Goal: Download file/media

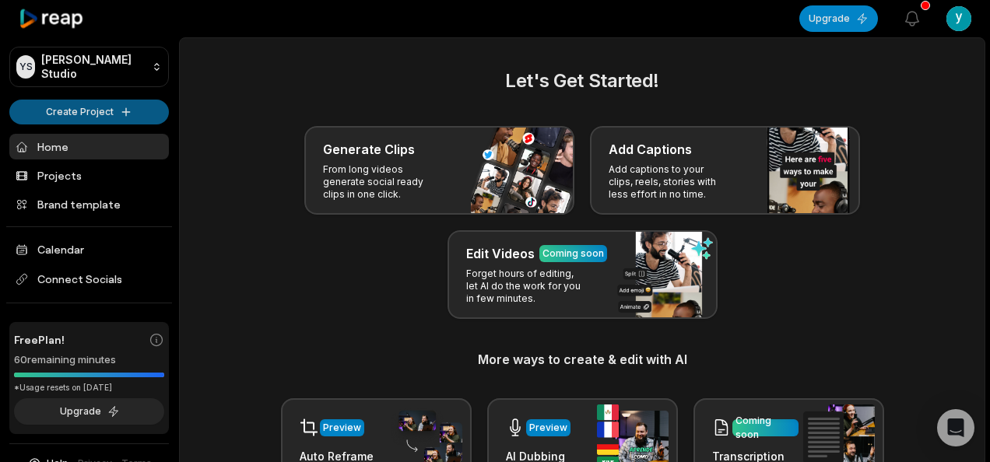
click at [86, 111] on html "YS Yassin's Studio Create Project Home Projects Brand template Calendar Connect…" at bounding box center [495, 231] width 990 height 462
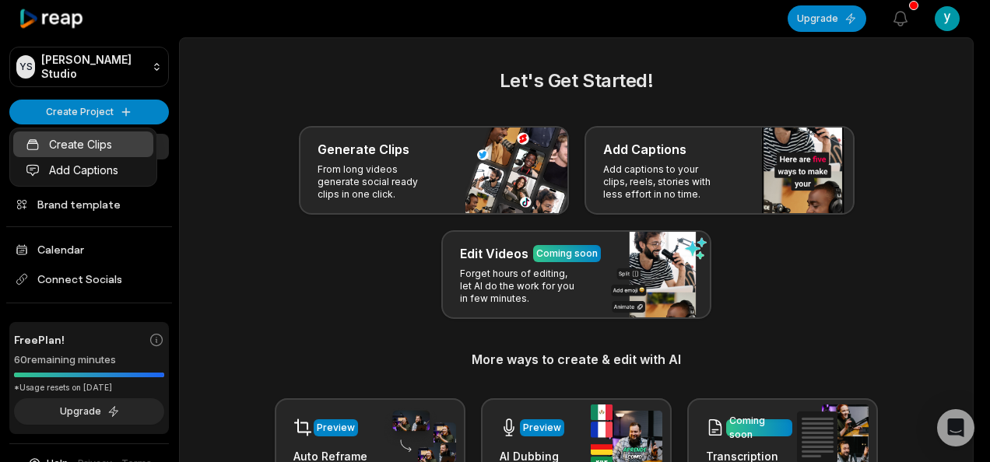
click at [90, 137] on link "Create Clips" at bounding box center [83, 145] width 140 height 26
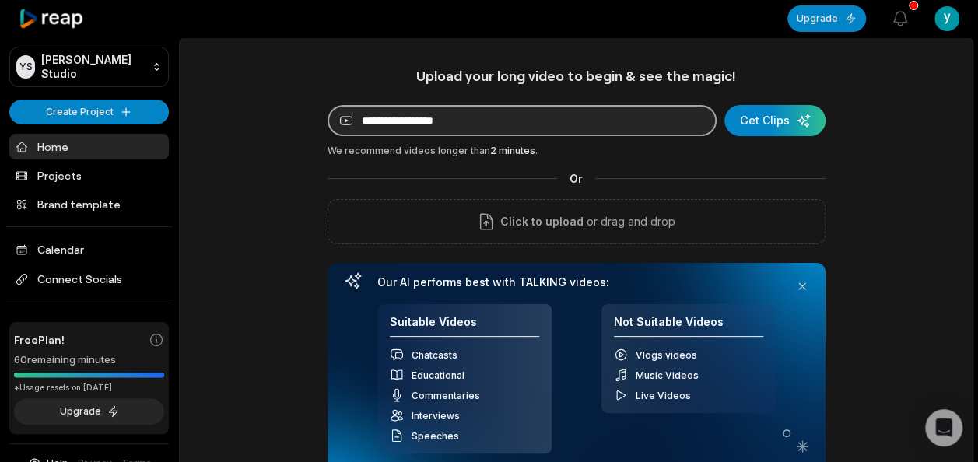
paste input "**********"
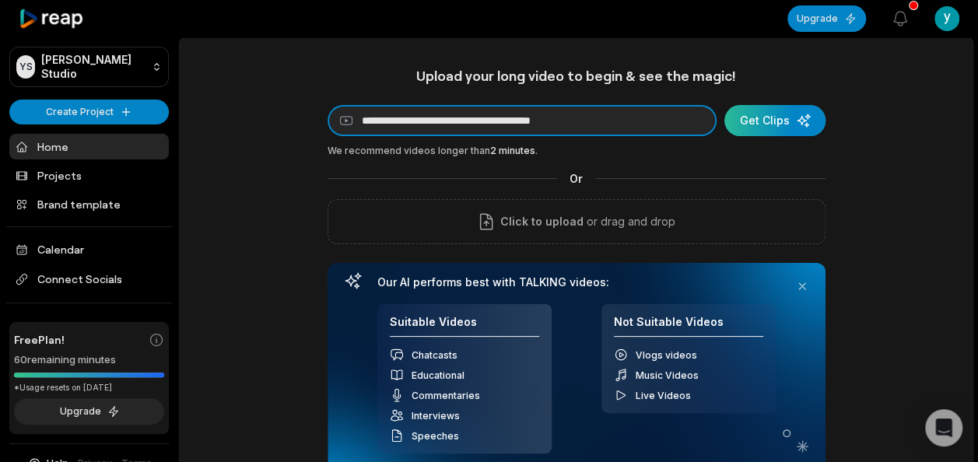
type input "**********"
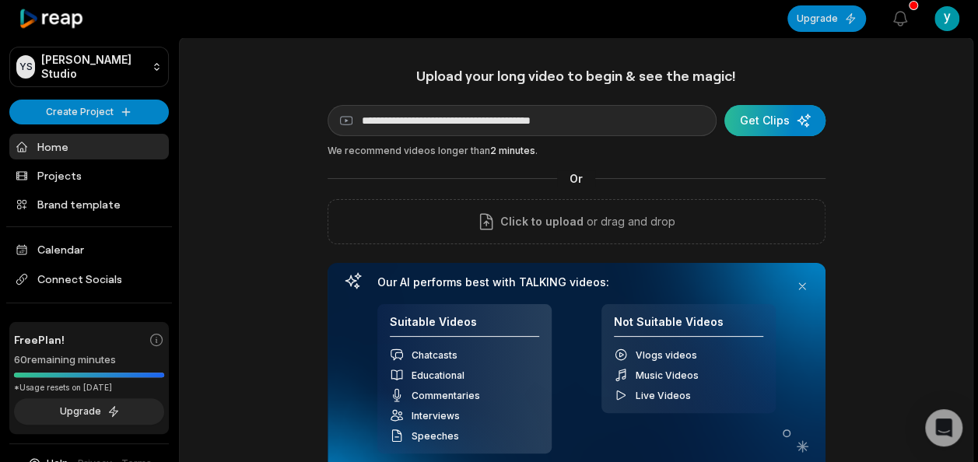
click at [763, 123] on div "submit" at bounding box center [774, 120] width 101 height 31
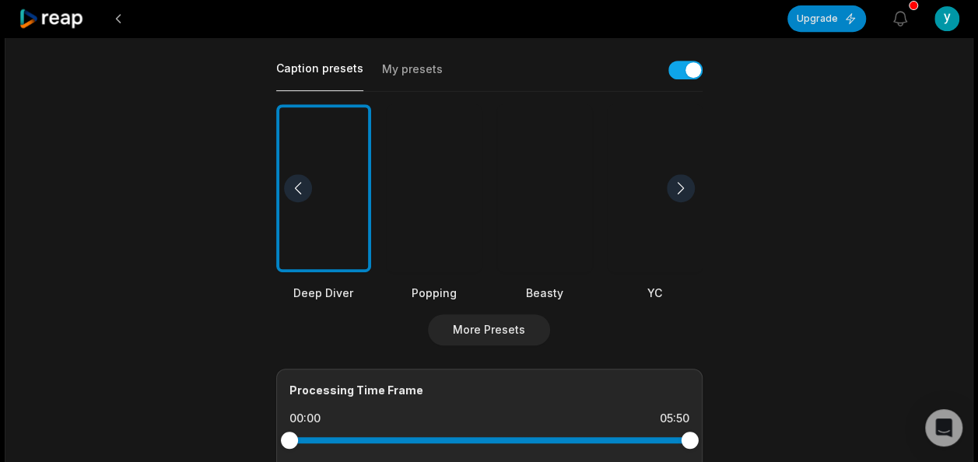
scroll to position [389, 0]
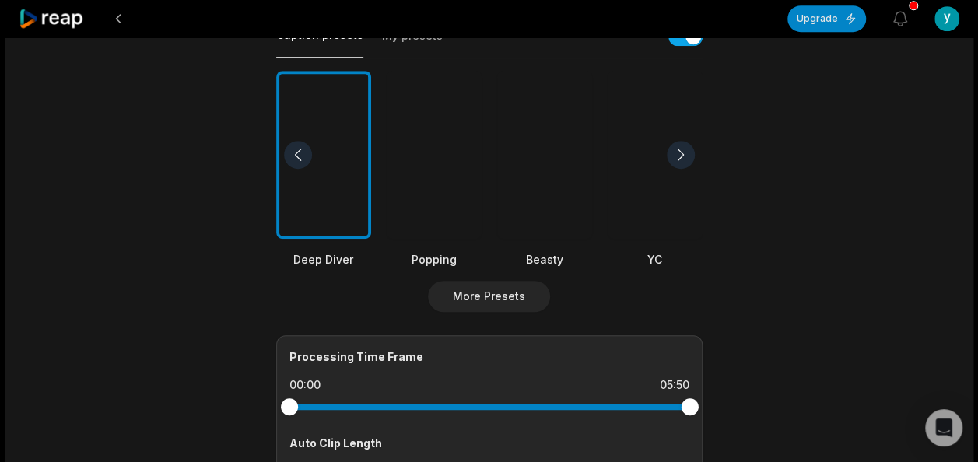
click at [546, 163] on div at bounding box center [544, 155] width 95 height 169
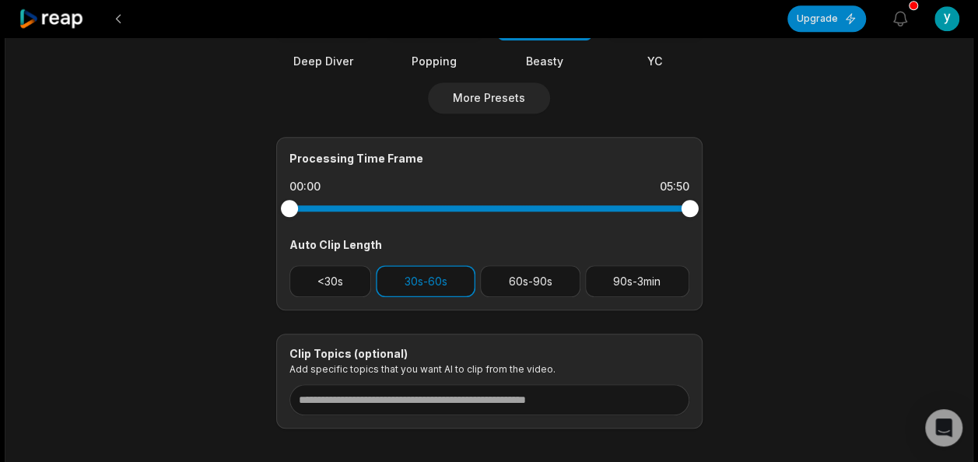
scroll to position [664, 0]
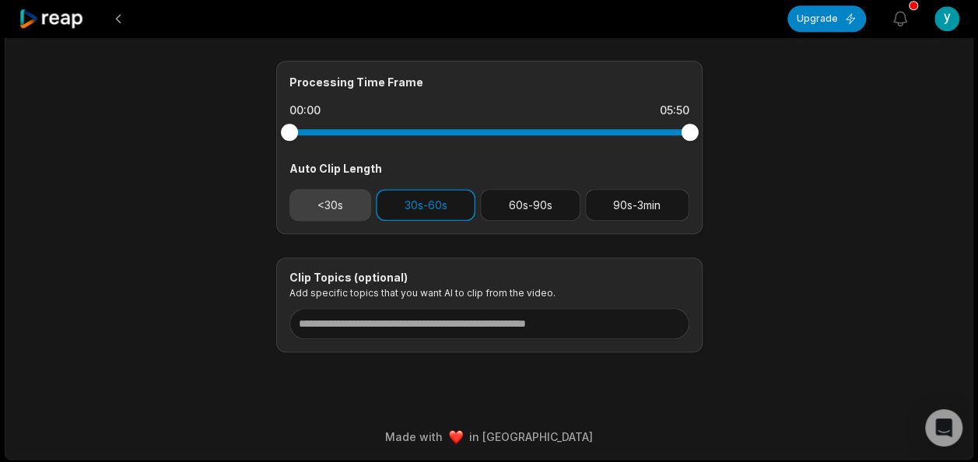
click at [325, 208] on button "<30s" at bounding box center [330, 205] width 82 height 32
click at [407, 209] on button "30s-60s" at bounding box center [426, 205] width 100 height 32
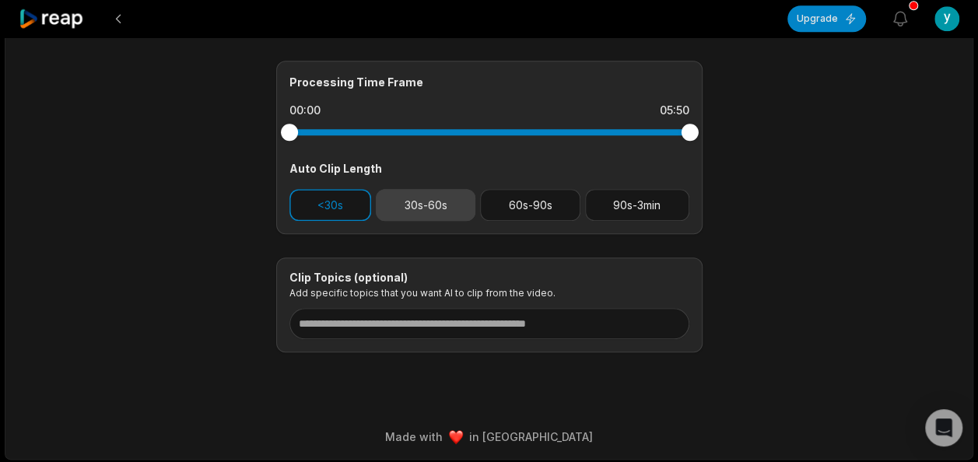
click at [407, 209] on button "30s-60s" at bounding box center [426, 205] width 100 height 32
click at [405, 205] on button "30s-60s" at bounding box center [426, 205] width 100 height 32
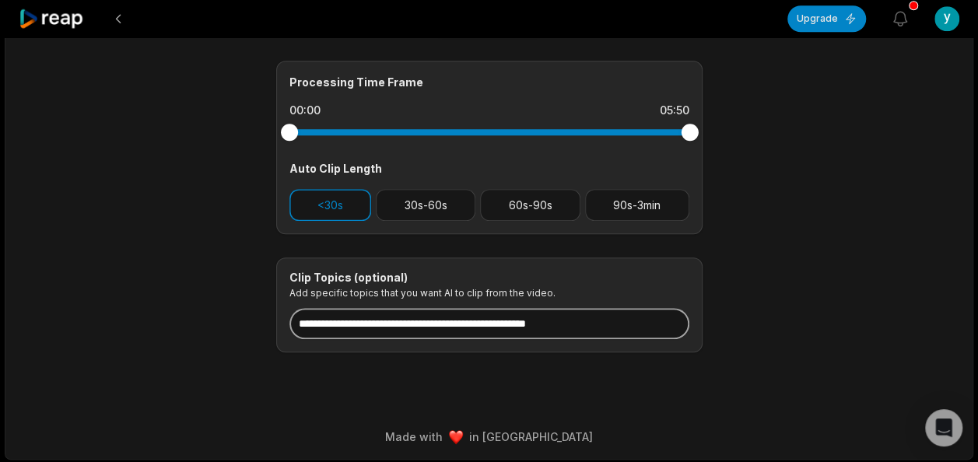
click at [419, 320] on input at bounding box center [489, 323] width 400 height 31
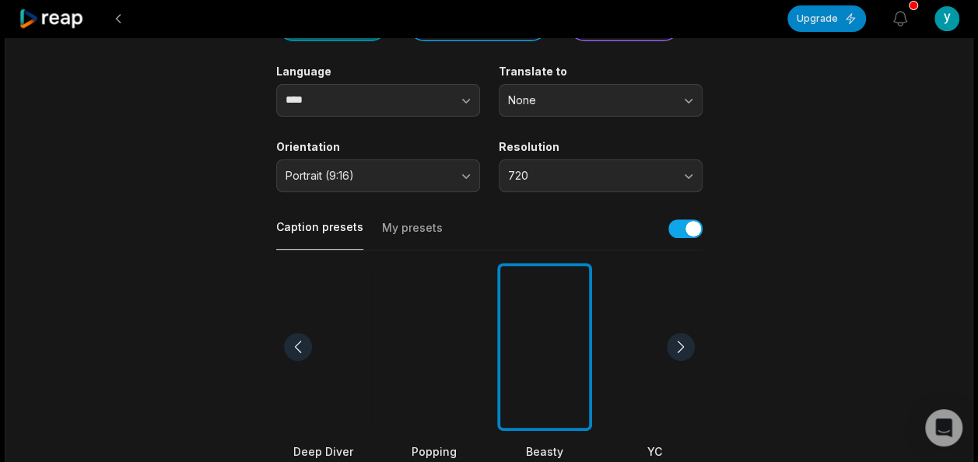
scroll to position [0, 0]
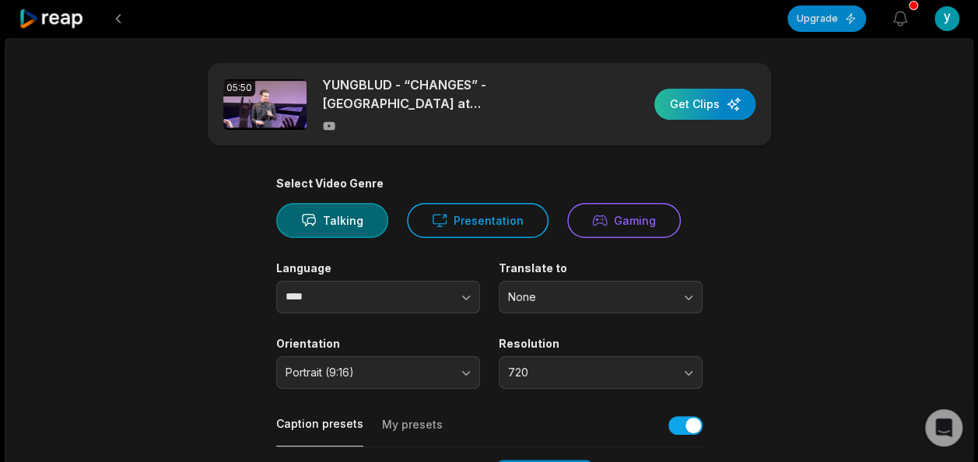
click at [667, 97] on div "button" at bounding box center [704, 104] width 101 height 31
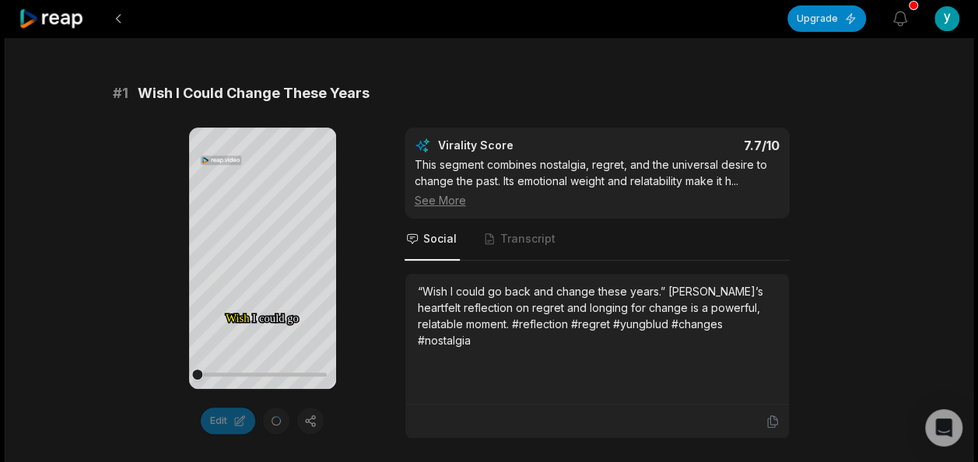
scroll to position [311, 0]
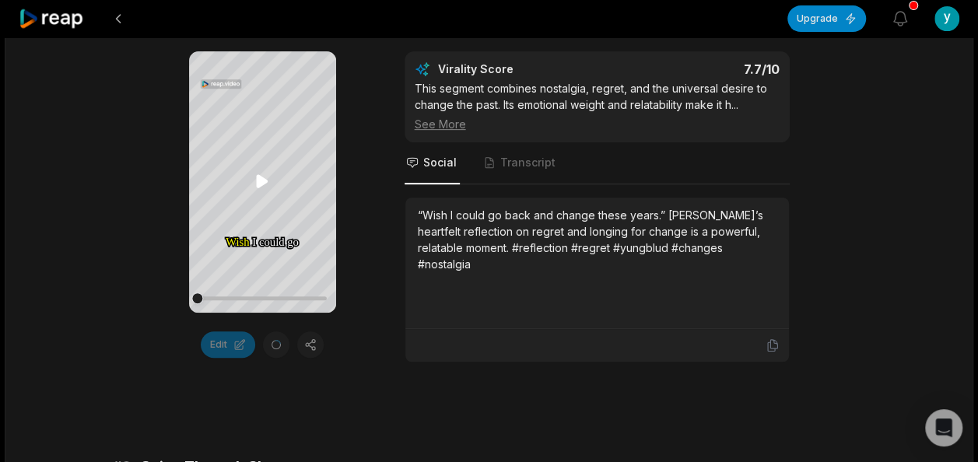
click at [262, 184] on icon at bounding box center [262, 181] width 12 height 13
click at [258, 174] on icon at bounding box center [262, 181] width 19 height 19
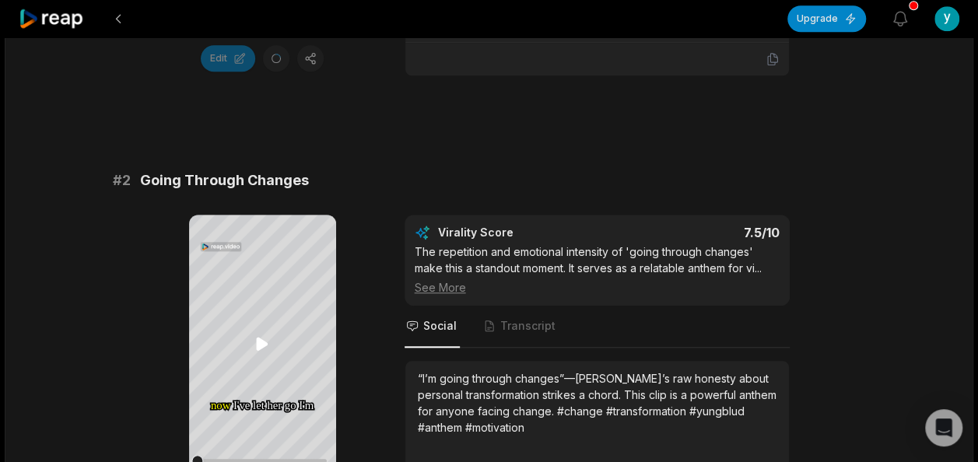
scroll to position [467, 0]
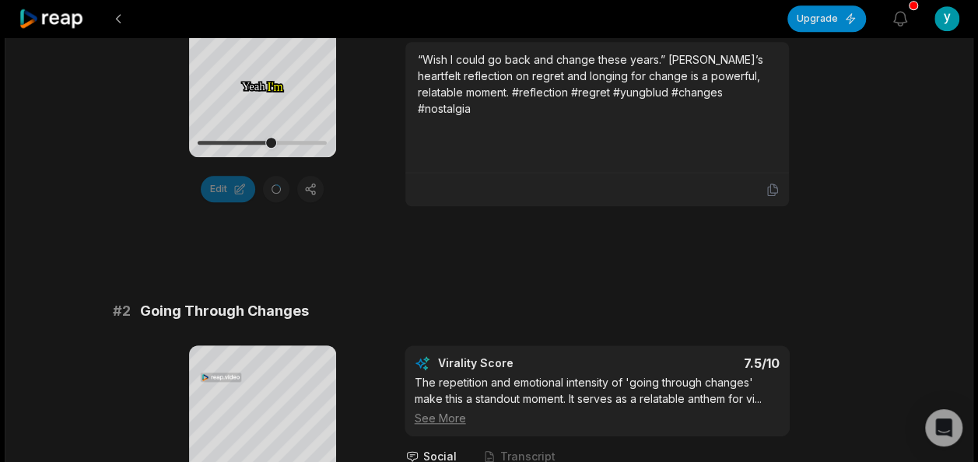
click at [296, 192] on div "Edit" at bounding box center [262, 189] width 147 height 26
click at [308, 190] on div "Edit" at bounding box center [262, 189] width 147 height 26
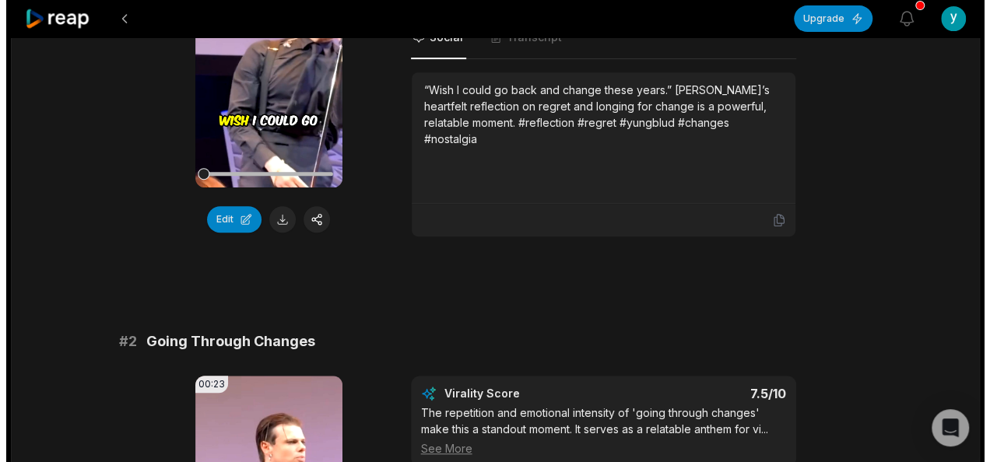
scroll to position [186, 0]
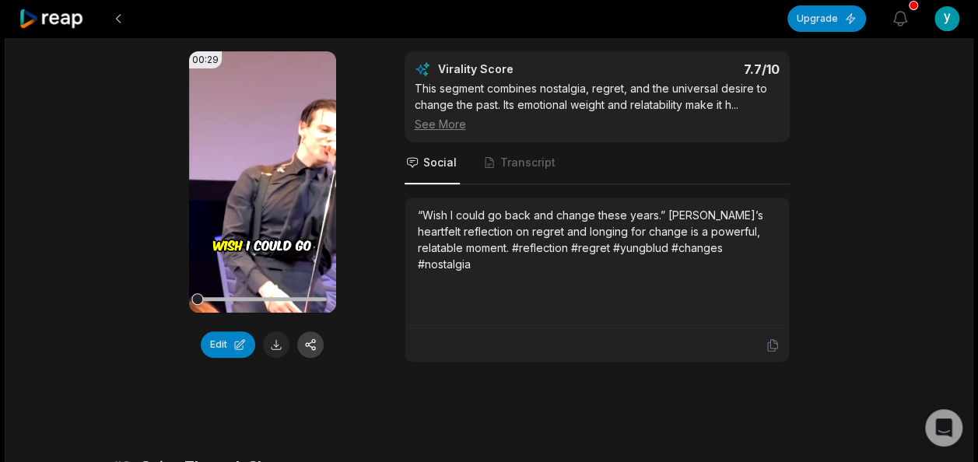
click at [305, 341] on button at bounding box center [310, 345] width 26 height 26
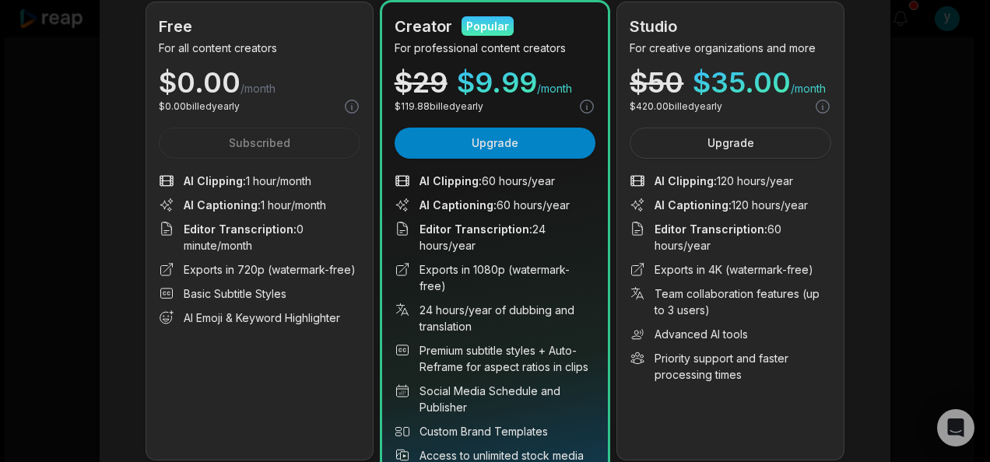
scroll to position [156, 0]
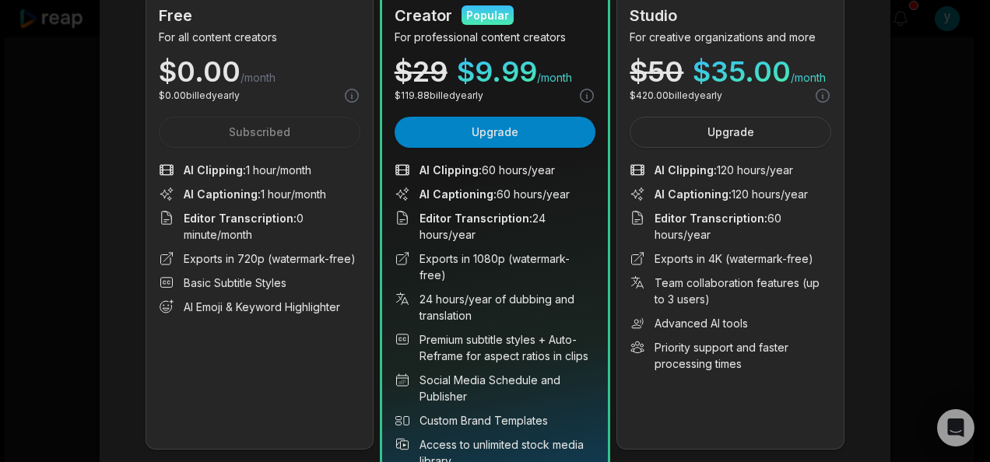
click at [283, 294] on ul "AI Clipping : 1 hour/month AI Captioning : 1 hour/month Editor Transcription : …" at bounding box center [260, 238] width 202 height 153
click at [274, 299] on li "AI Emoji & Keyword Highlighter" at bounding box center [260, 307] width 202 height 16
click at [272, 299] on li "AI Emoji & Keyword Highlighter" at bounding box center [260, 307] width 202 height 16
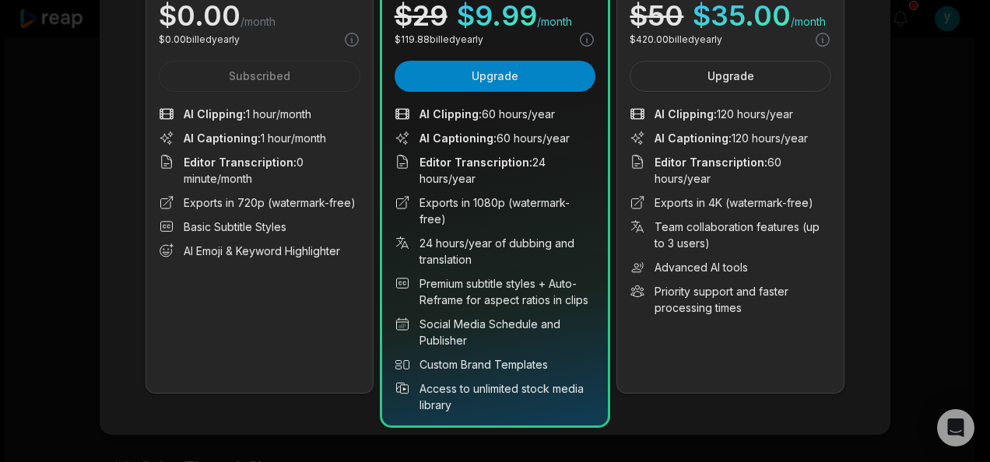
scroll to position [226, 0]
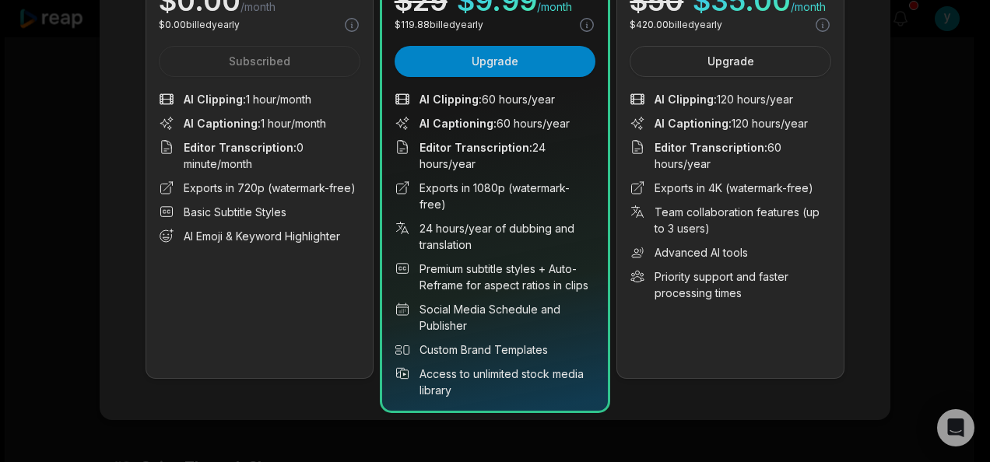
drag, startPoint x: 250, startPoint y: 305, endPoint x: 276, endPoint y: 290, distance: 30.3
click at [251, 305] on div "Free For all content creators $ 0.00 /month $ 0.00 billed yearly Subscribed AI …" at bounding box center [259, 150] width 226 height 458
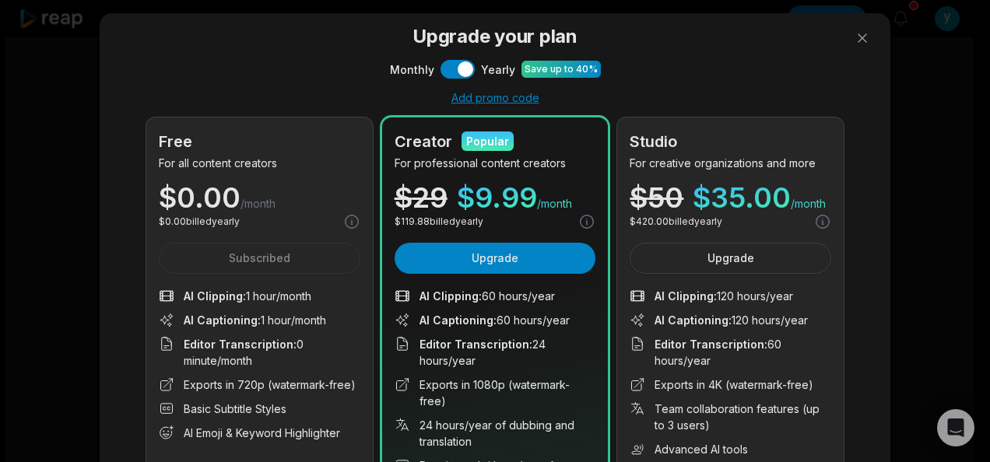
scroll to position [0, 0]
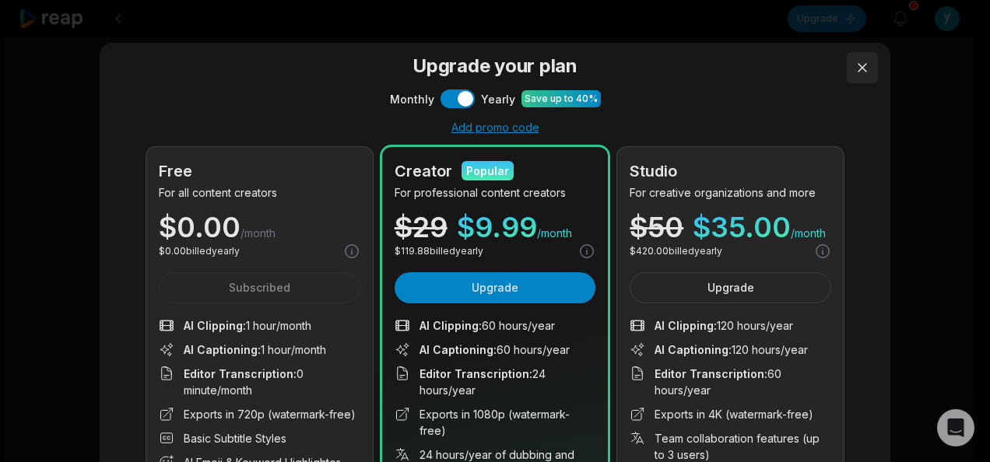
click at [853, 56] on button at bounding box center [862, 67] width 31 height 31
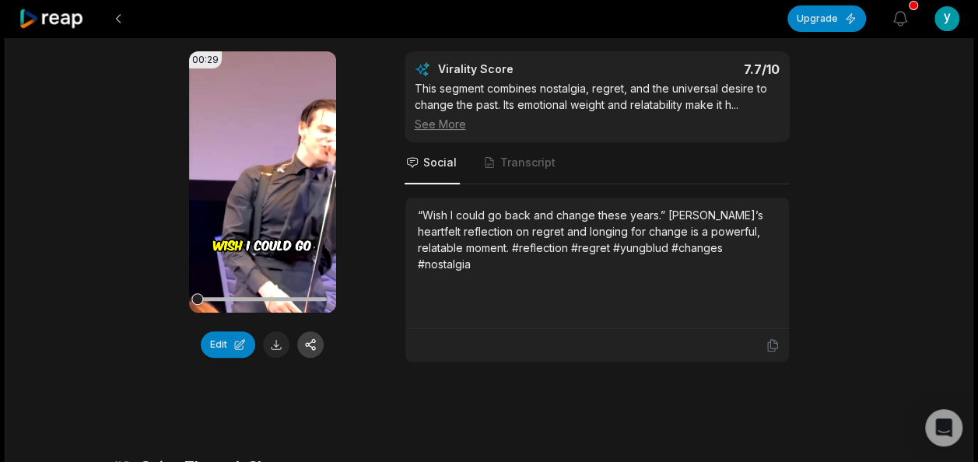
click at [317, 342] on button at bounding box center [310, 345] width 26 height 26
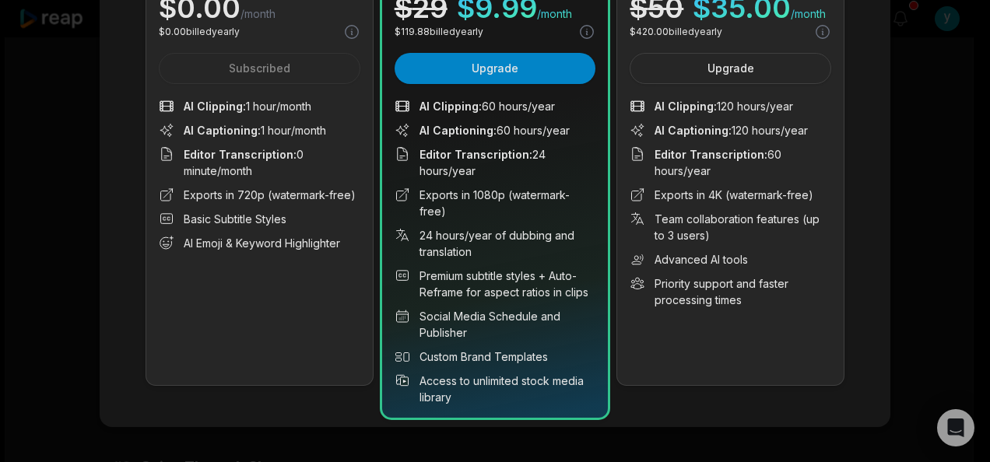
scroll to position [226, 0]
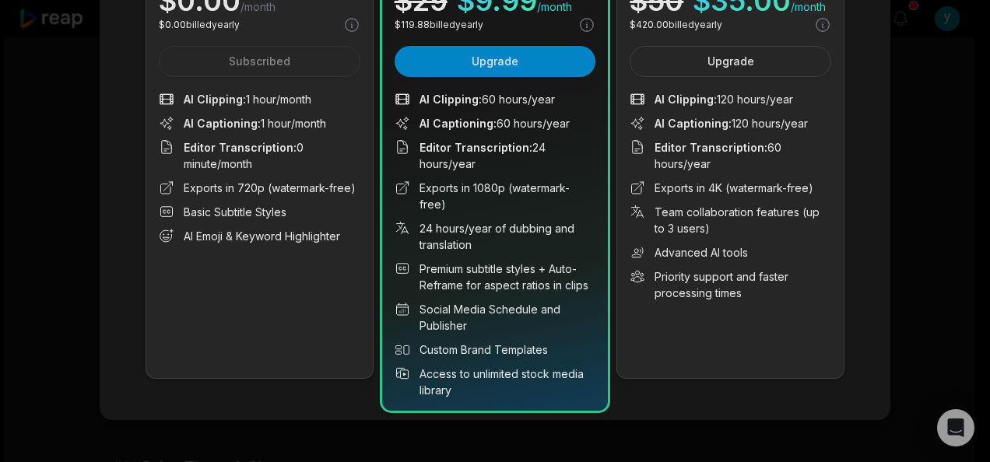
click at [227, 308] on div "Free For all content creators $ 0.00 /month $ 0.00 billed yearly Subscribed AI …" at bounding box center [259, 150] width 226 height 458
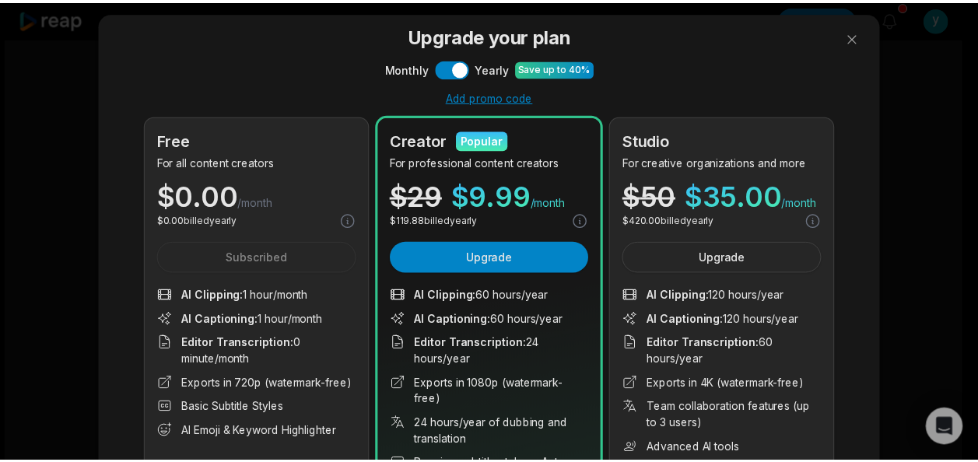
scroll to position [0, 0]
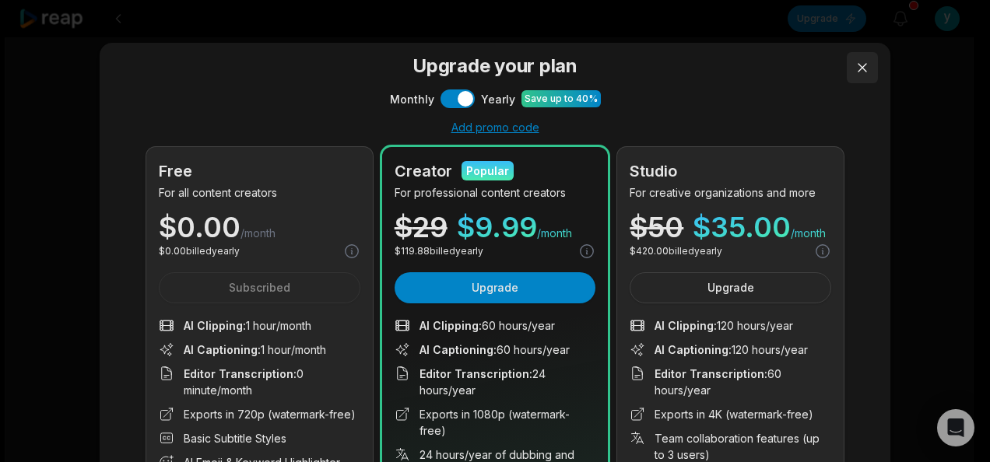
click at [862, 72] on button at bounding box center [862, 67] width 31 height 31
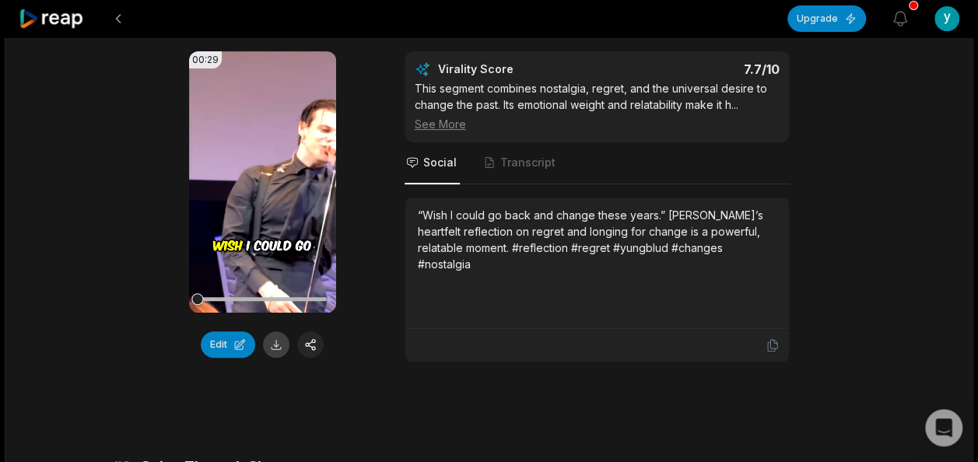
click at [270, 351] on button at bounding box center [276, 345] width 26 height 26
click at [272, 335] on button at bounding box center [276, 345] width 26 height 26
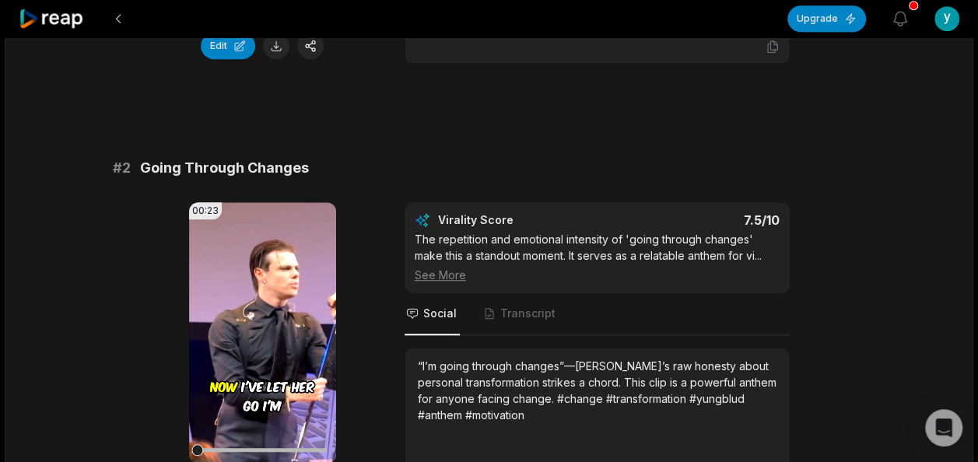
scroll to position [575, 0]
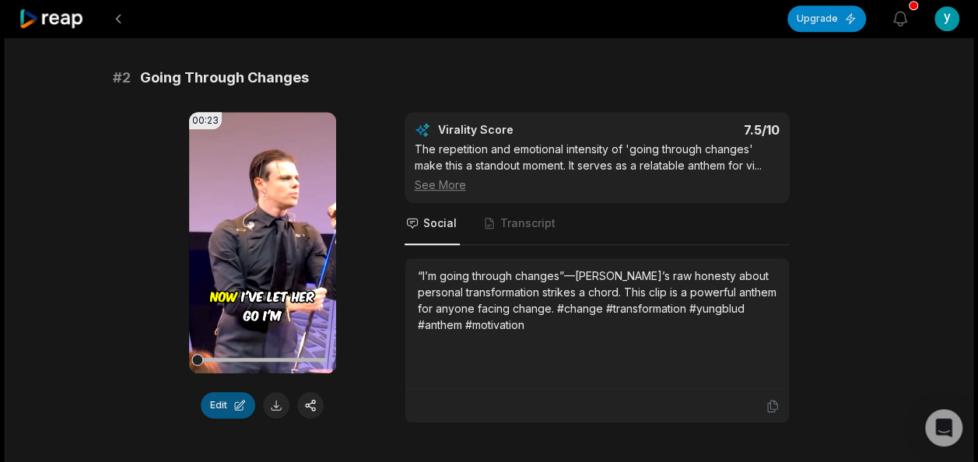
click at [233, 398] on button "Edit" at bounding box center [228, 405] width 54 height 26
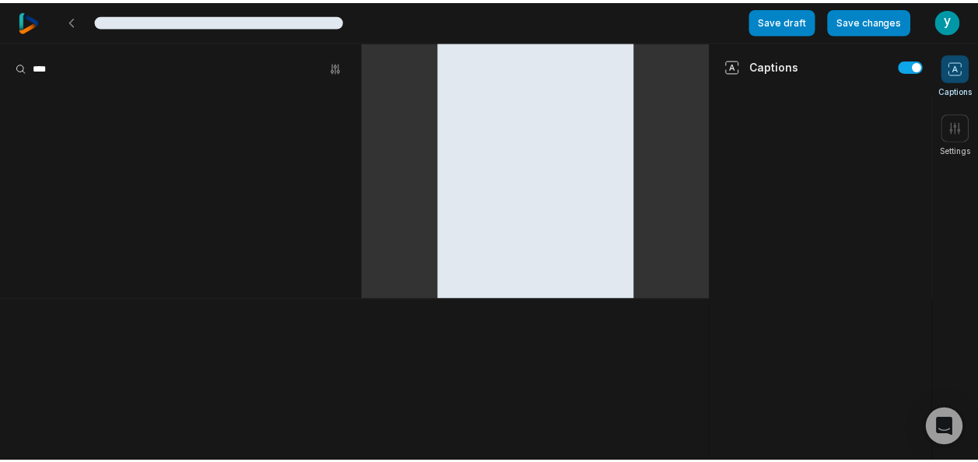
scroll to position [575, 0]
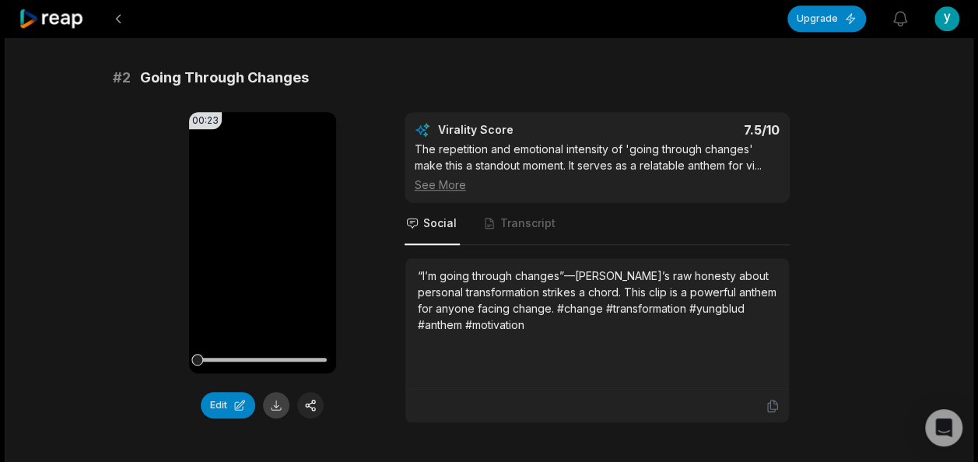
click at [283, 404] on button at bounding box center [276, 405] width 26 height 26
click at [277, 405] on button at bounding box center [276, 405] width 26 height 26
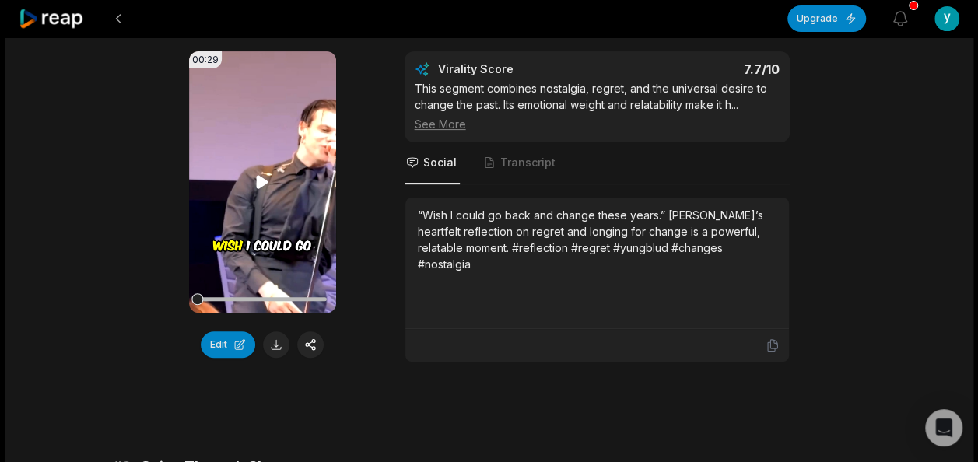
click at [277, 178] on video "Your browser does not support mp4 format." at bounding box center [262, 181] width 147 height 261
click at [277, 173] on video "Your browser does not support mp4 format." at bounding box center [262, 181] width 147 height 261
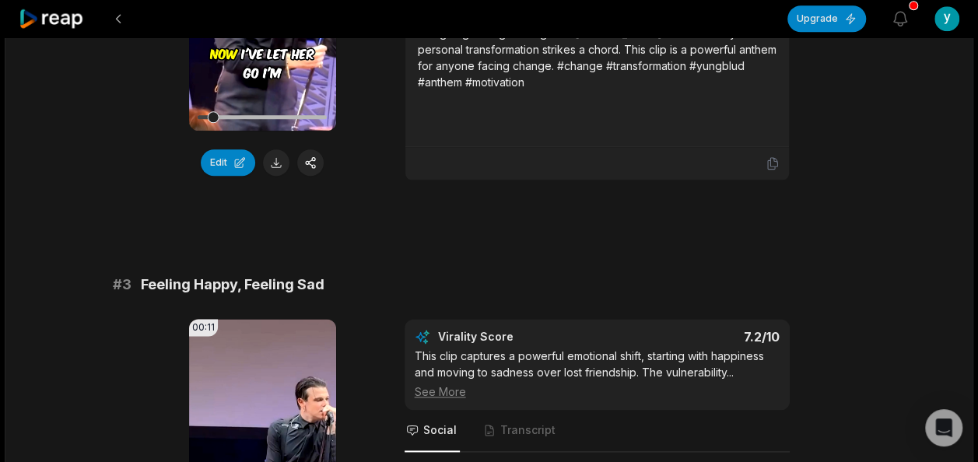
scroll to position [1012, 0]
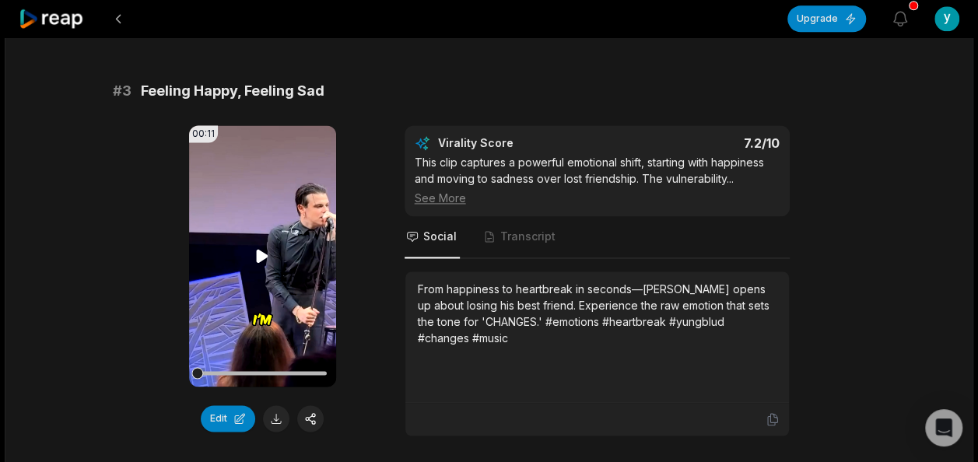
click at [266, 263] on video "Your browser does not support mp4 format." at bounding box center [262, 255] width 147 height 261
click at [254, 247] on icon at bounding box center [262, 256] width 19 height 19
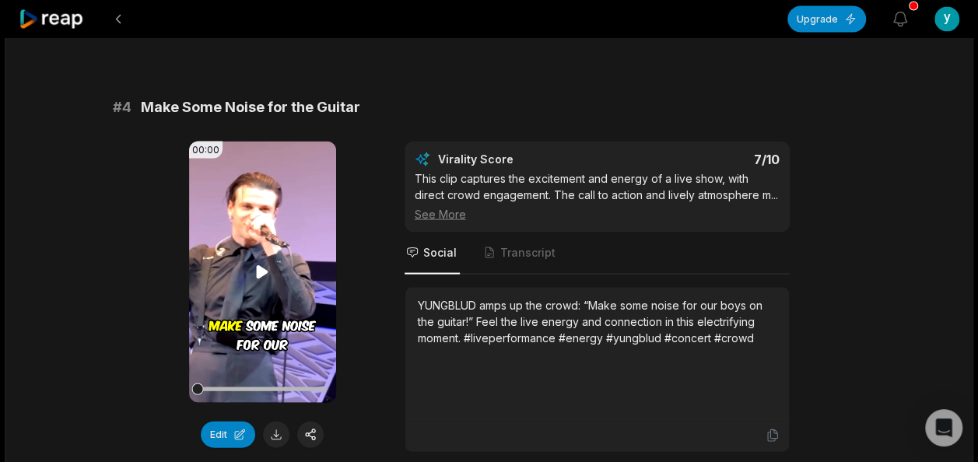
scroll to position [1479, 0]
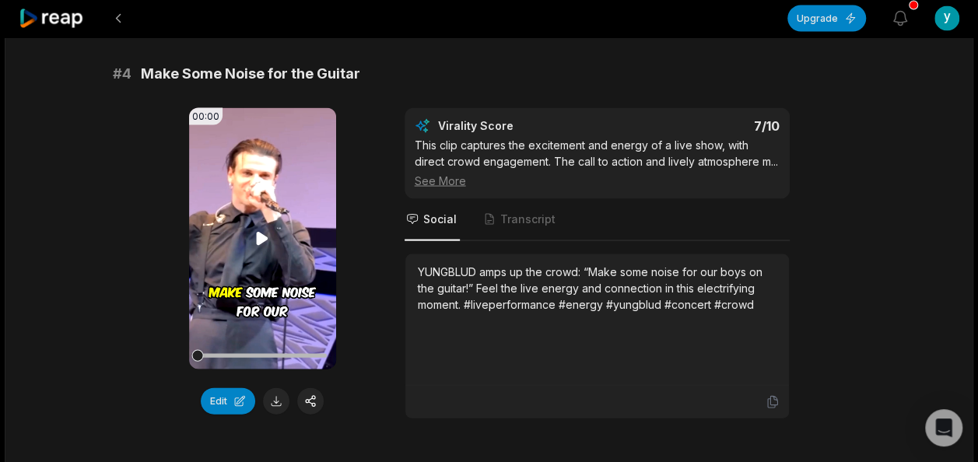
click at [260, 240] on icon at bounding box center [263, 238] width 12 height 13
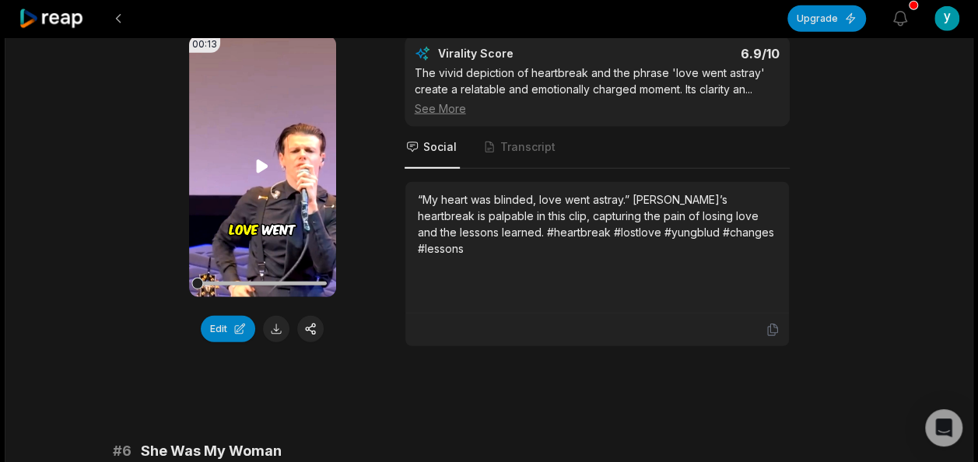
scroll to position [1945, 0]
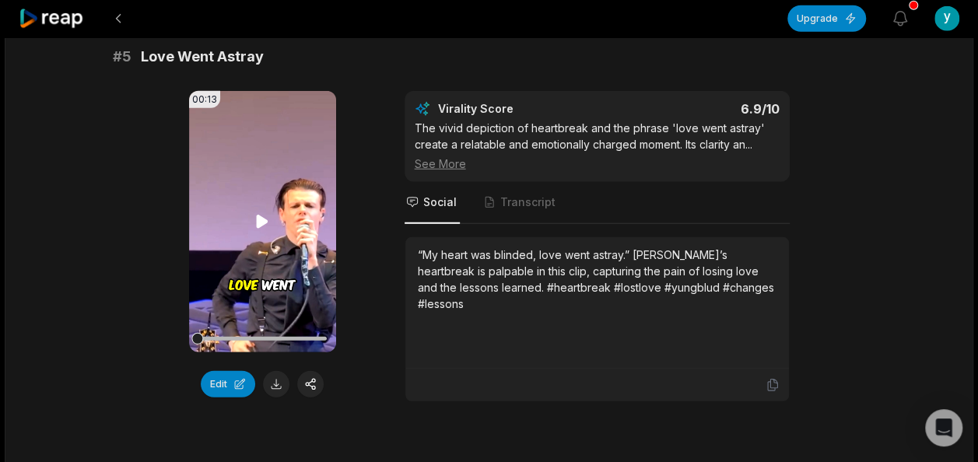
click at [258, 224] on icon at bounding box center [262, 221] width 19 height 19
click at [278, 377] on button at bounding box center [276, 384] width 26 height 26
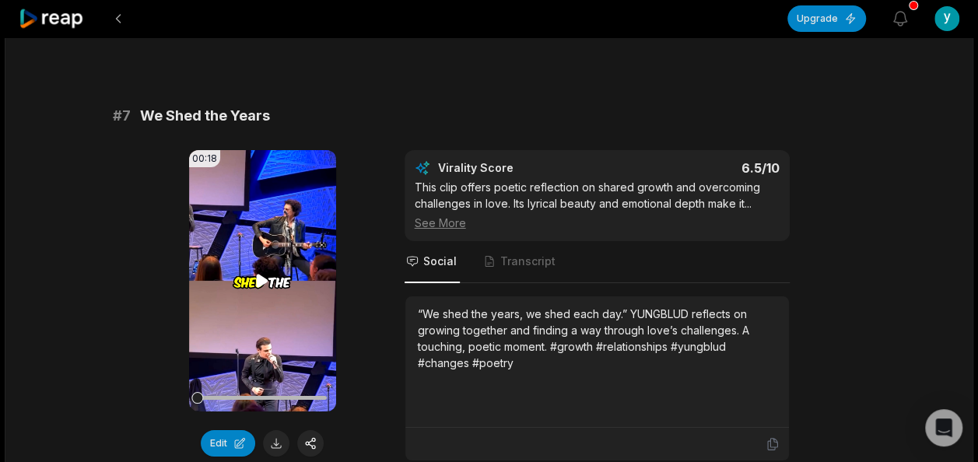
scroll to position [2879, 0]
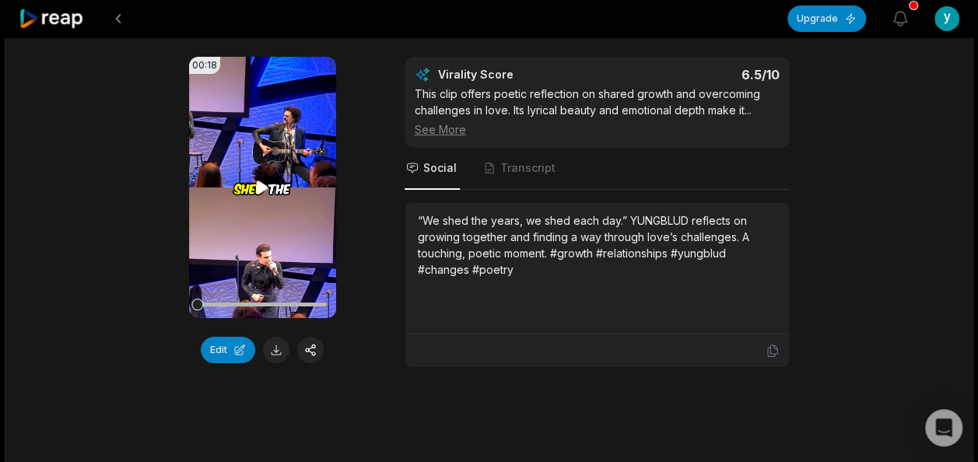
click at [250, 179] on video "Your browser does not support mp4 format." at bounding box center [262, 187] width 147 height 261
click at [277, 346] on button at bounding box center [276, 350] width 26 height 26
click at [268, 191] on video "Your browser does not support mp4 format." at bounding box center [262, 187] width 147 height 261
click at [282, 337] on button at bounding box center [276, 350] width 26 height 26
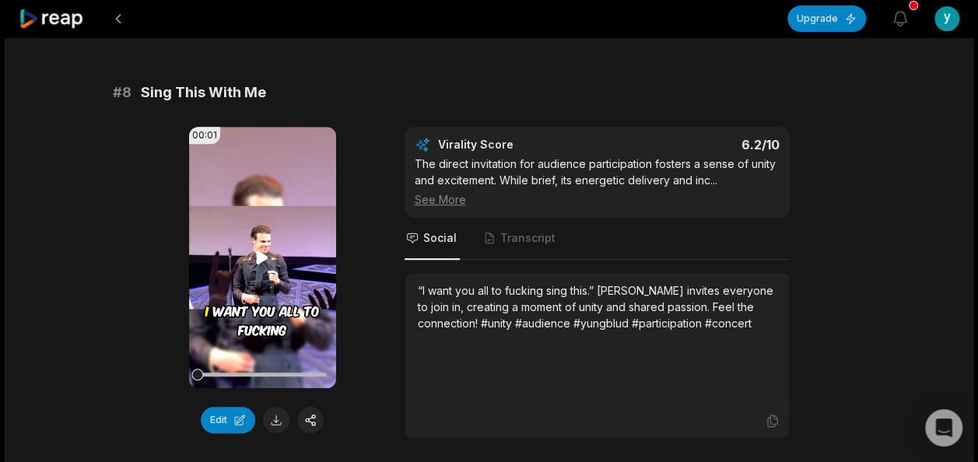
scroll to position [3268, 0]
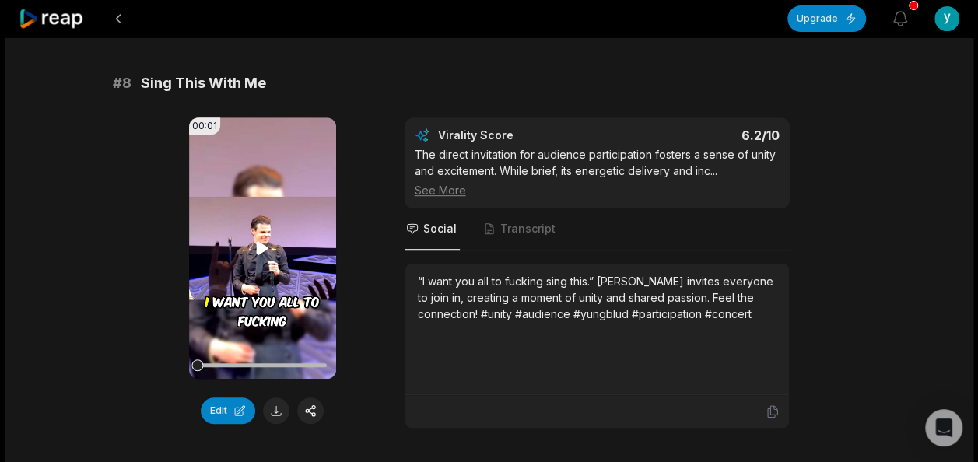
click at [250, 231] on video "Your browser does not support mp4 format." at bounding box center [262, 248] width 147 height 261
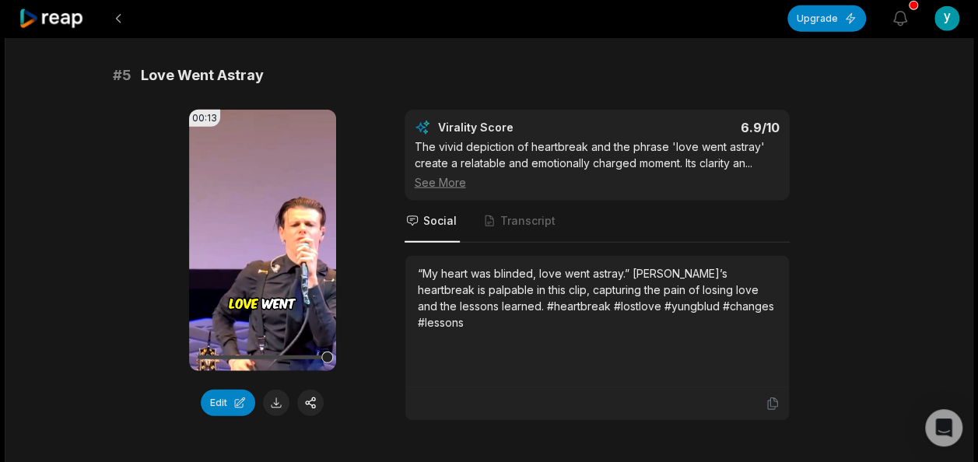
scroll to position [1863, 0]
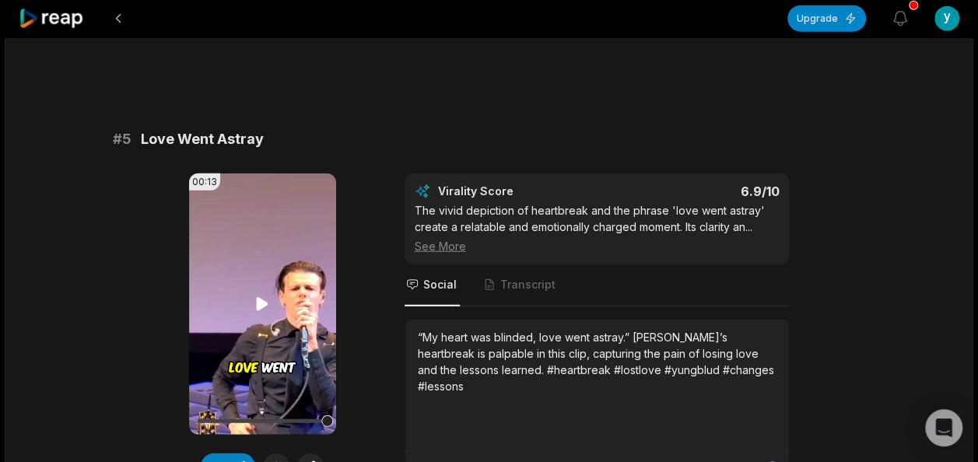
click at [278, 275] on video "Your browser does not support mp4 format." at bounding box center [262, 304] width 147 height 261
click at [265, 297] on icon at bounding box center [262, 304] width 19 height 19
click at [261, 303] on icon at bounding box center [262, 304] width 19 height 19
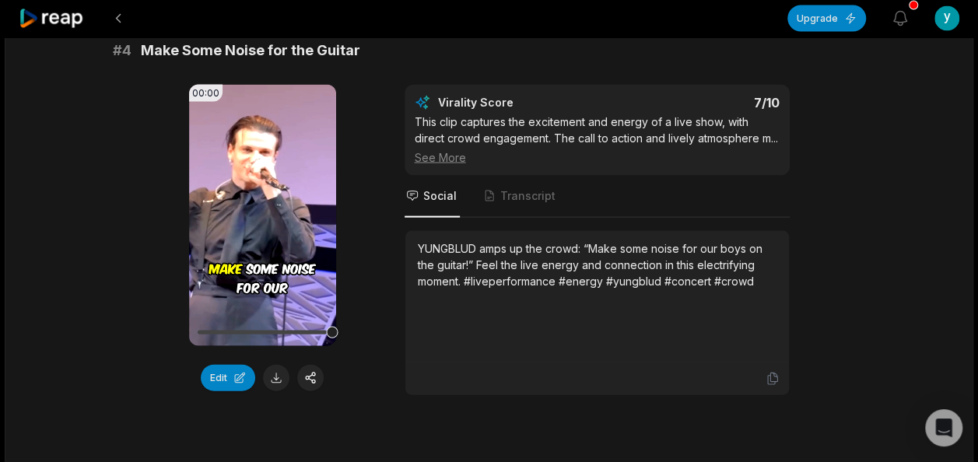
scroll to position [1474, 0]
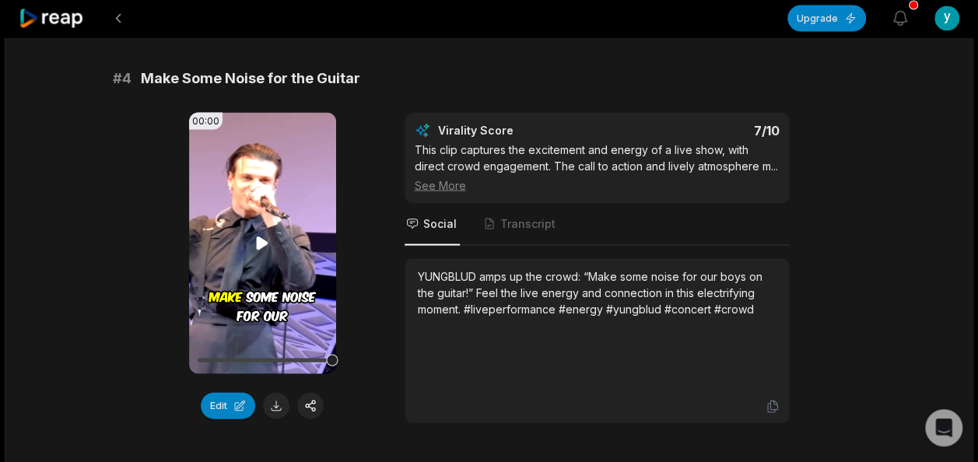
click at [275, 257] on video "Your browser does not support mp4 format." at bounding box center [262, 243] width 147 height 261
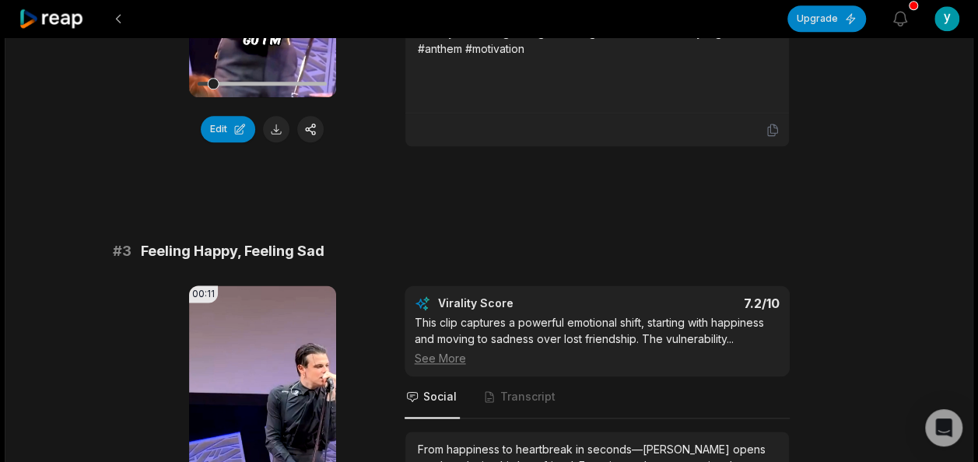
scroll to position [929, 0]
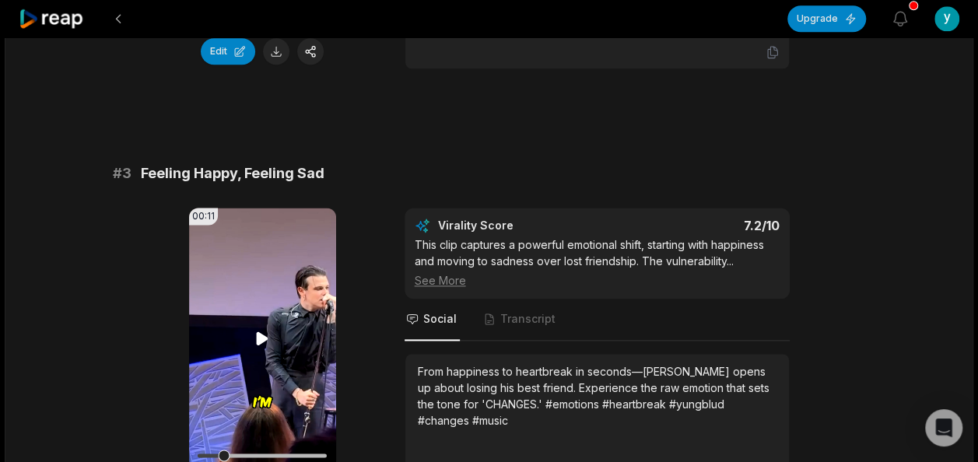
click at [267, 340] on icon at bounding box center [262, 338] width 19 height 19
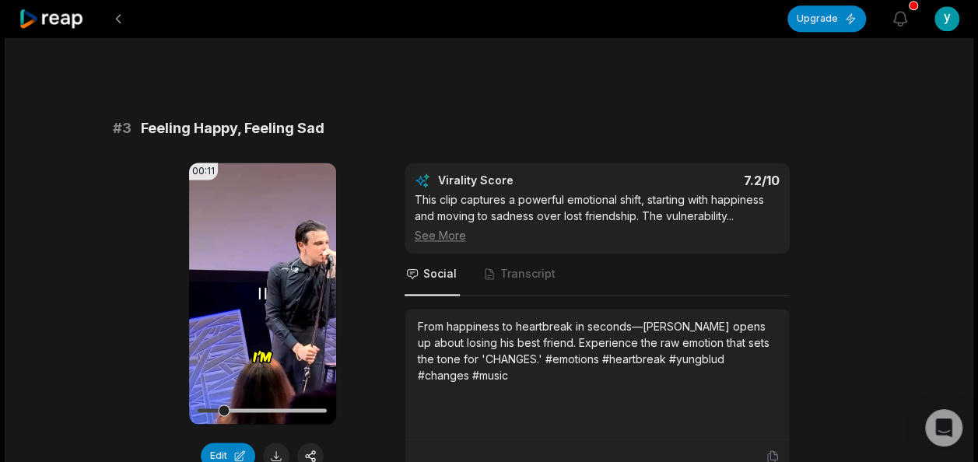
scroll to position [1007, 0]
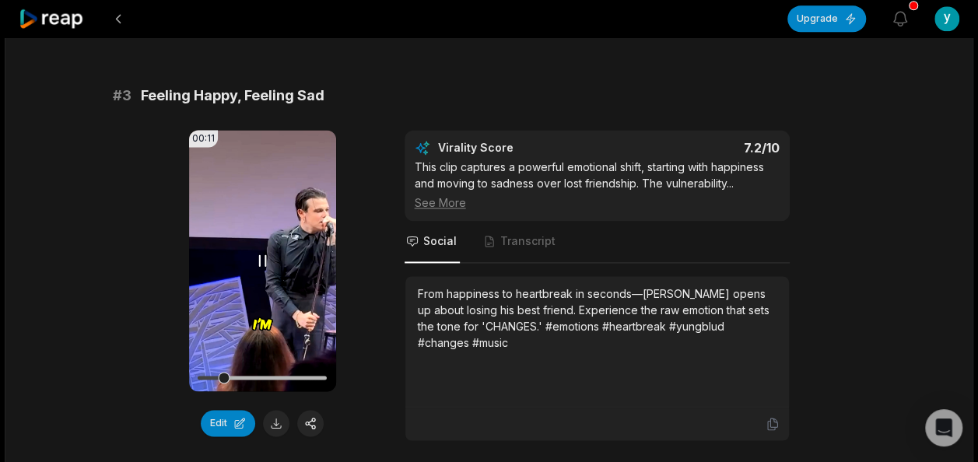
click at [266, 259] on icon at bounding box center [262, 260] width 19 height 19
click at [266, 259] on icon at bounding box center [263, 260] width 12 height 13
click at [282, 417] on button at bounding box center [276, 423] width 26 height 26
click at [273, 423] on button at bounding box center [276, 423] width 26 height 26
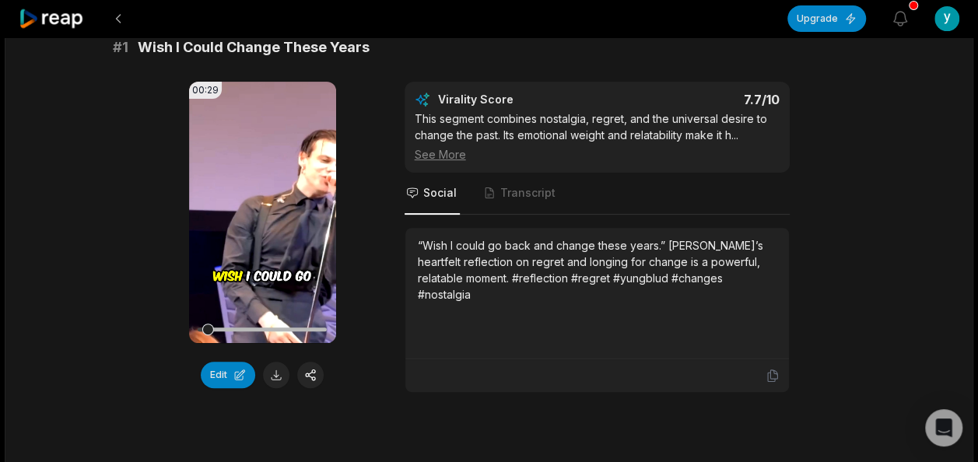
scroll to position [78, 0]
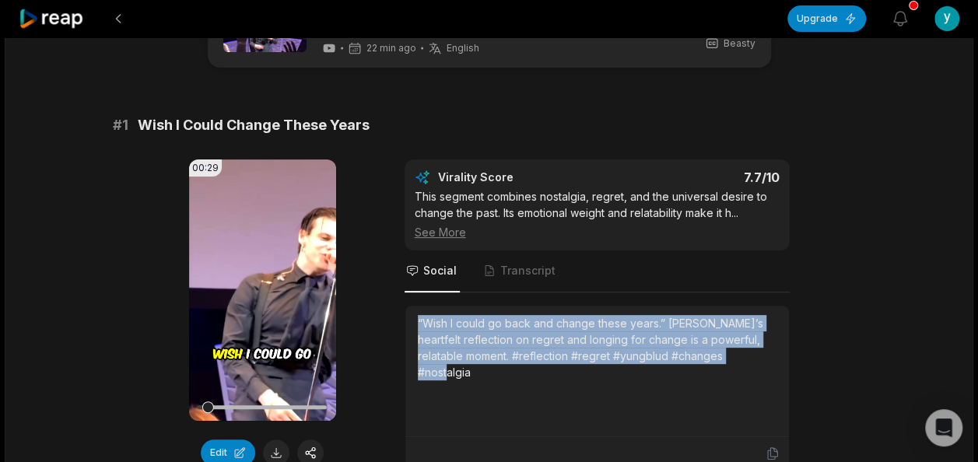
drag, startPoint x: 412, startPoint y: 317, endPoint x: 580, endPoint y: 389, distance: 182.7
click at [580, 389] on div "“Wish I could go back and change these years.” [PERSON_NAME]’s heartfelt reflec…" at bounding box center [597, 372] width 384 height 132
copy div "“Wish I could go back and change these years.” [PERSON_NAME]’s heartfelt reflec…"
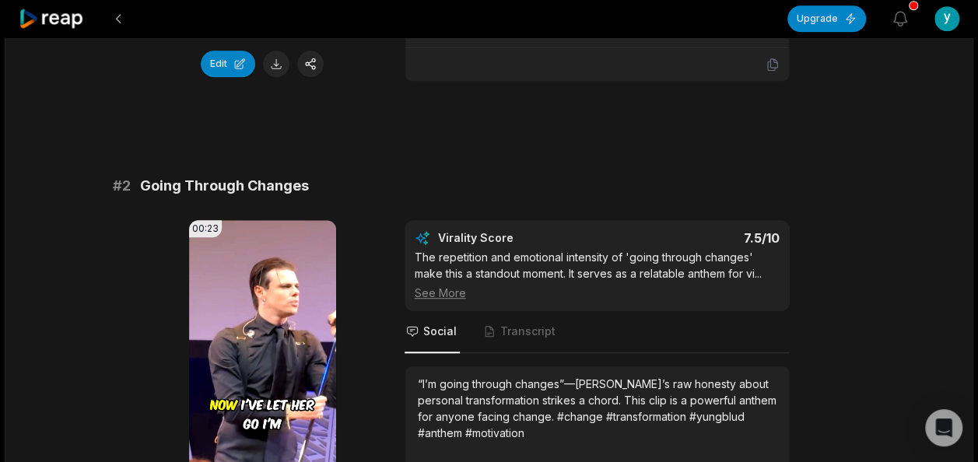
scroll to position [545, 0]
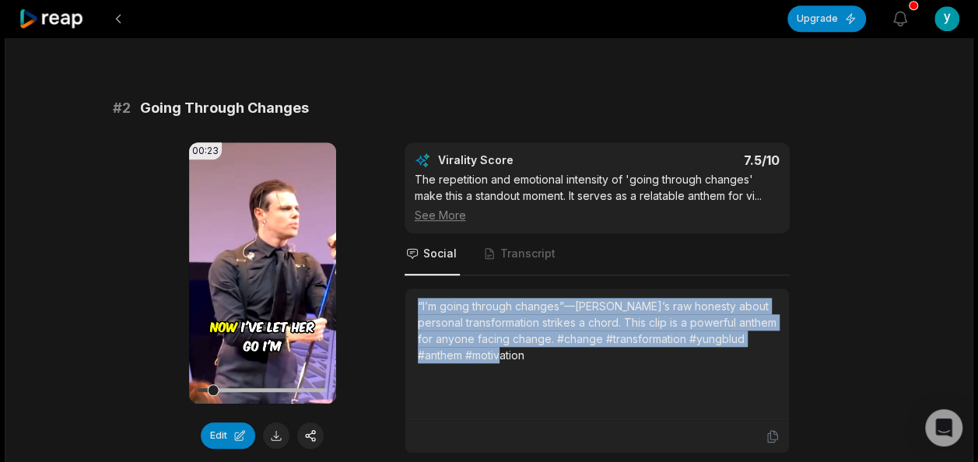
drag, startPoint x: 419, startPoint y: 304, endPoint x: 598, endPoint y: 364, distance: 188.7
click at [598, 364] on div "“I’m going through changes”—[PERSON_NAME]’s raw honesty about personal transfor…" at bounding box center [597, 354] width 359 height 112
copy div "“I’m going through changes”—[PERSON_NAME]’s raw honesty about personal transfor…"
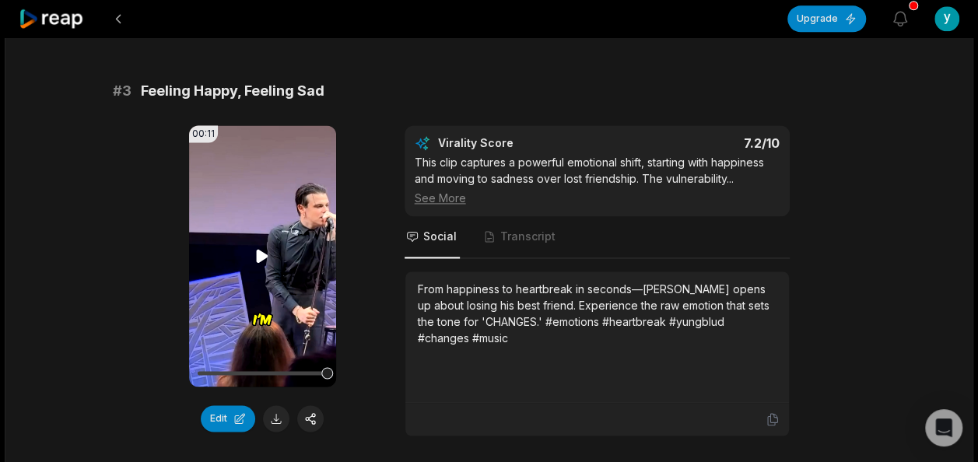
scroll to position [1089, 0]
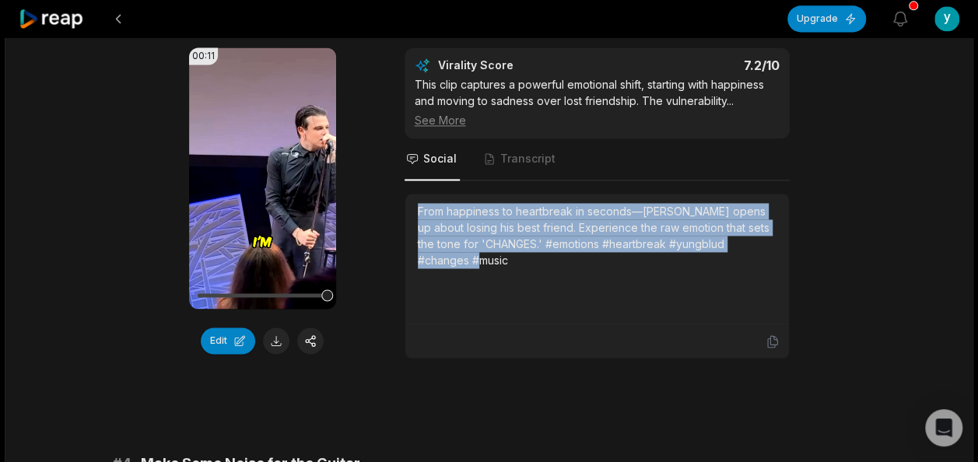
drag, startPoint x: 409, startPoint y: 202, endPoint x: 486, endPoint y: 266, distance: 99.4
click at [486, 266] on div "From happiness to heartbreak in seconds—[PERSON_NAME] opens up about losing his…" at bounding box center [597, 260] width 384 height 132
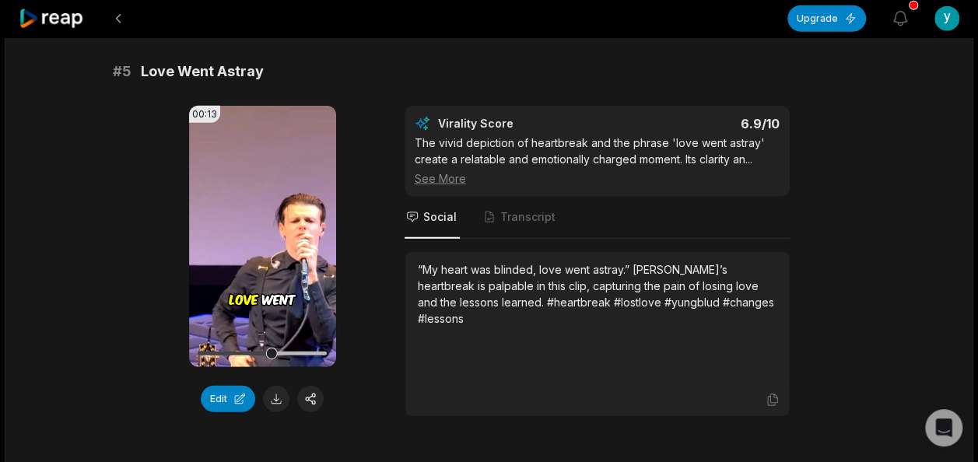
scroll to position [1945, 0]
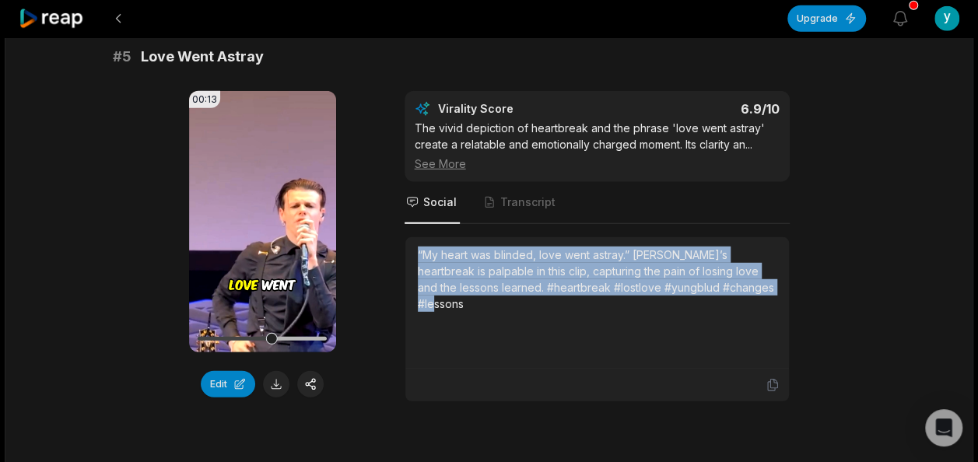
drag, startPoint x: 416, startPoint y: 247, endPoint x: 764, endPoint y: 287, distance: 350.1
click at [764, 287] on div "“My heart was blinded, love went astray.” [PERSON_NAME]’s heartbreak is palpabl…" at bounding box center [597, 303] width 384 height 132
copy div "“My heart was blinded, love went astray.” [PERSON_NAME]’s heartbreak is palpabl…"
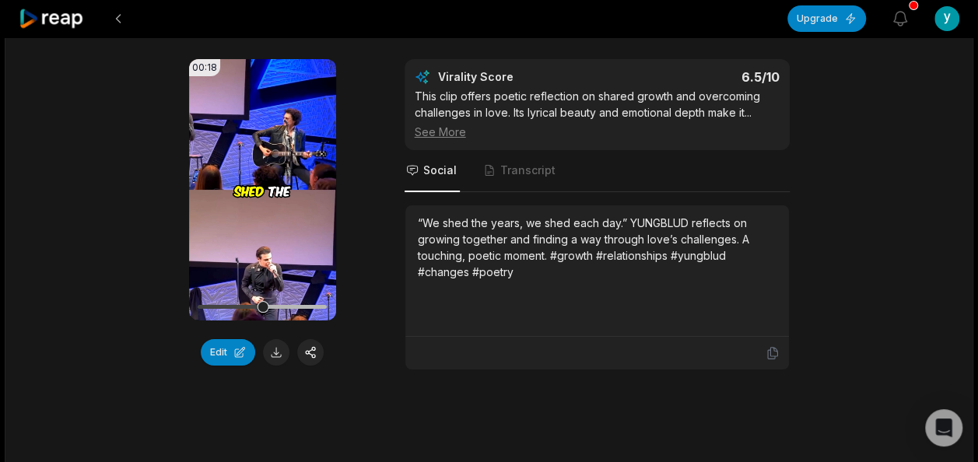
scroll to position [2879, 0]
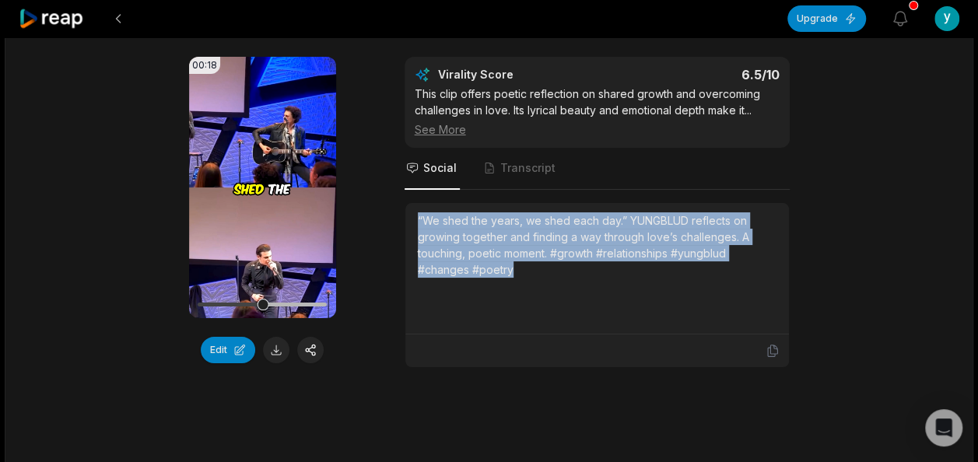
drag, startPoint x: 416, startPoint y: 206, endPoint x: 521, endPoint y: 264, distance: 119.8
click at [520, 263] on div "“We shed the years, we shed each day.” YUNGBLUD reflects on growing together an…" at bounding box center [597, 269] width 384 height 132
copy div "“We shed the years, we shed each day.” YUNGBLUD reflects on growing together an…"
